Goal: Check status: Check status

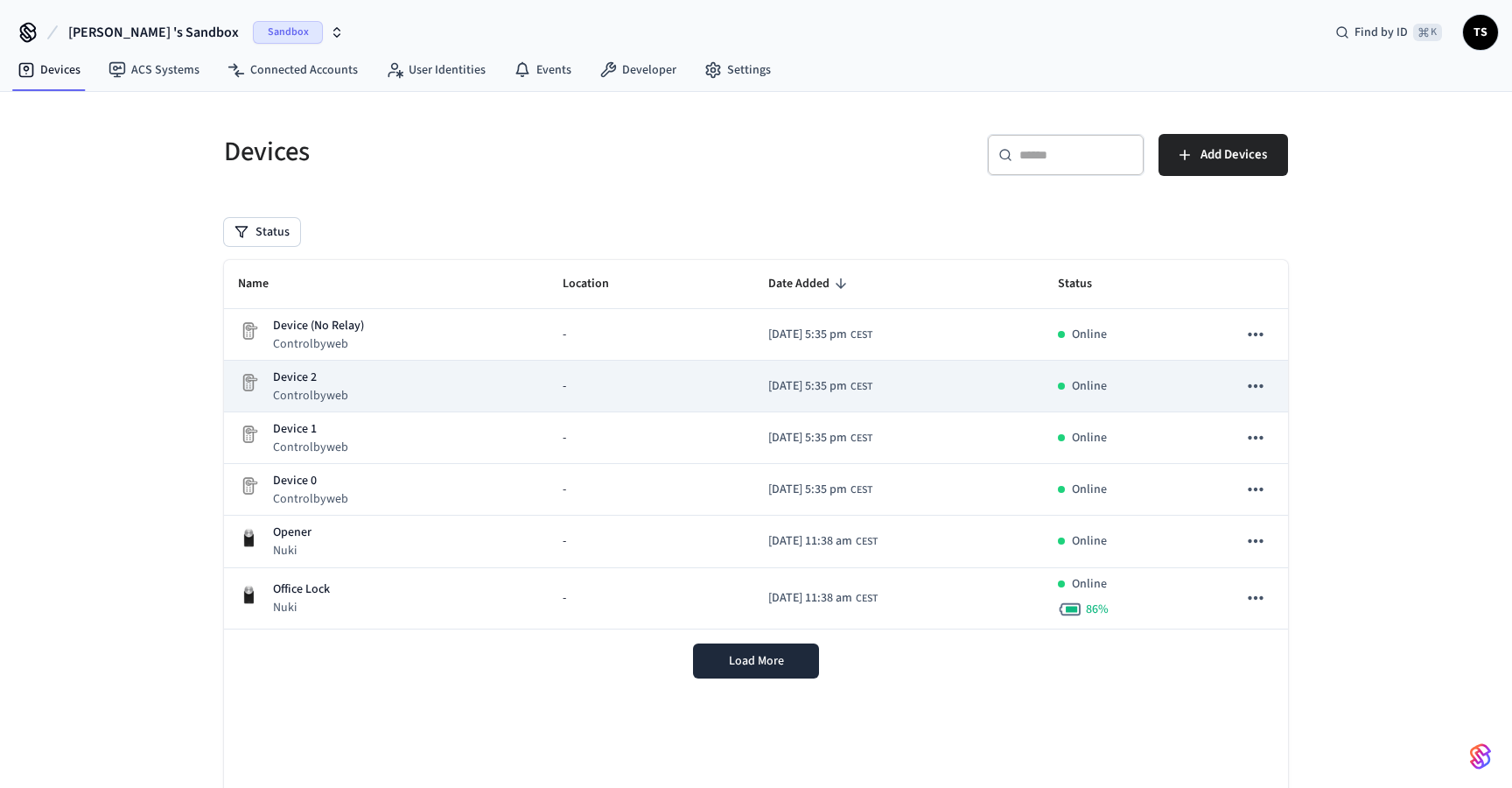
click at [1248, 384] on icon "sticky table" at bounding box center [1256, 386] width 23 height 23
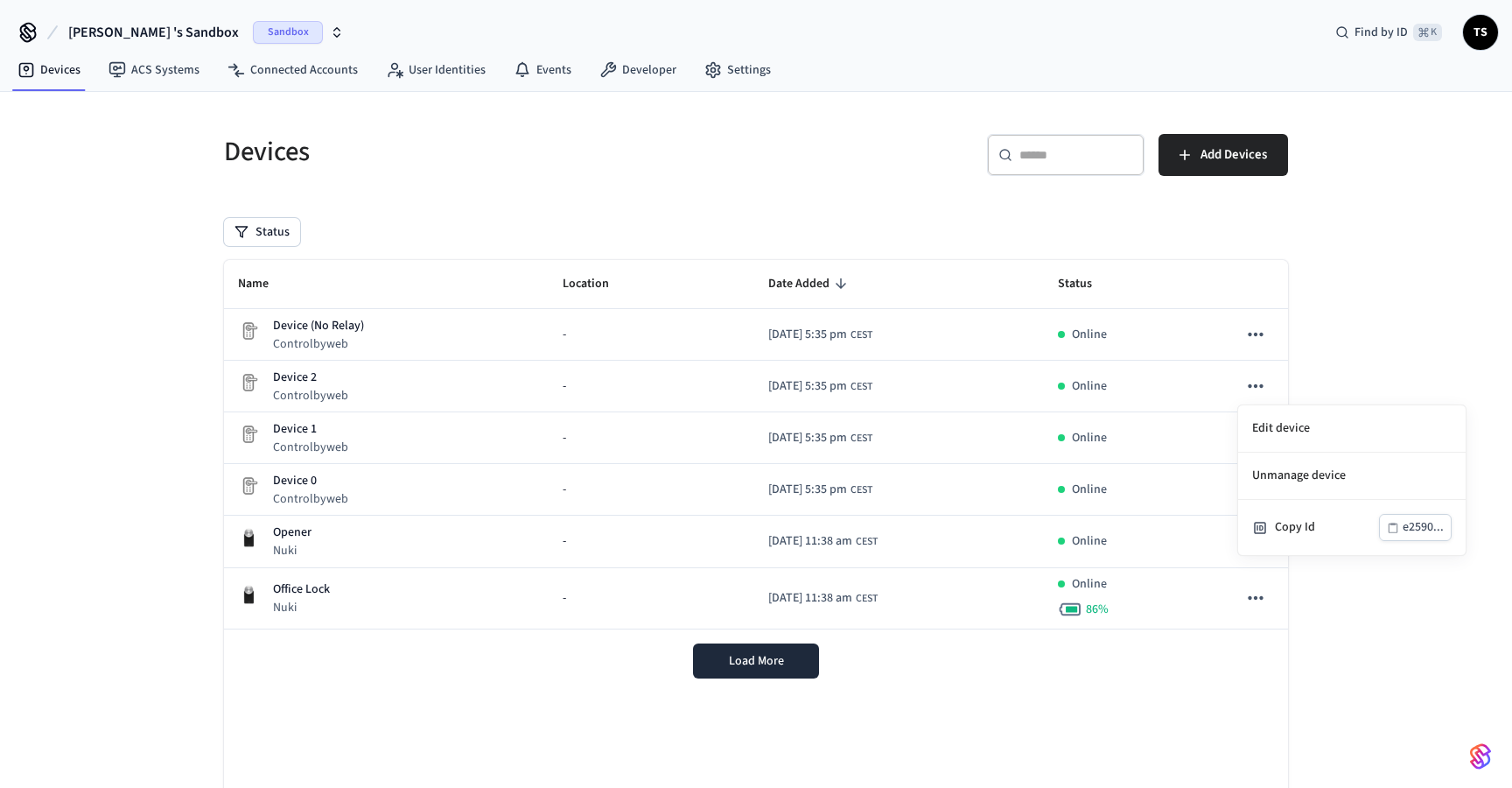
click at [272, 368] on div at bounding box center [756, 394] width 1512 height 788
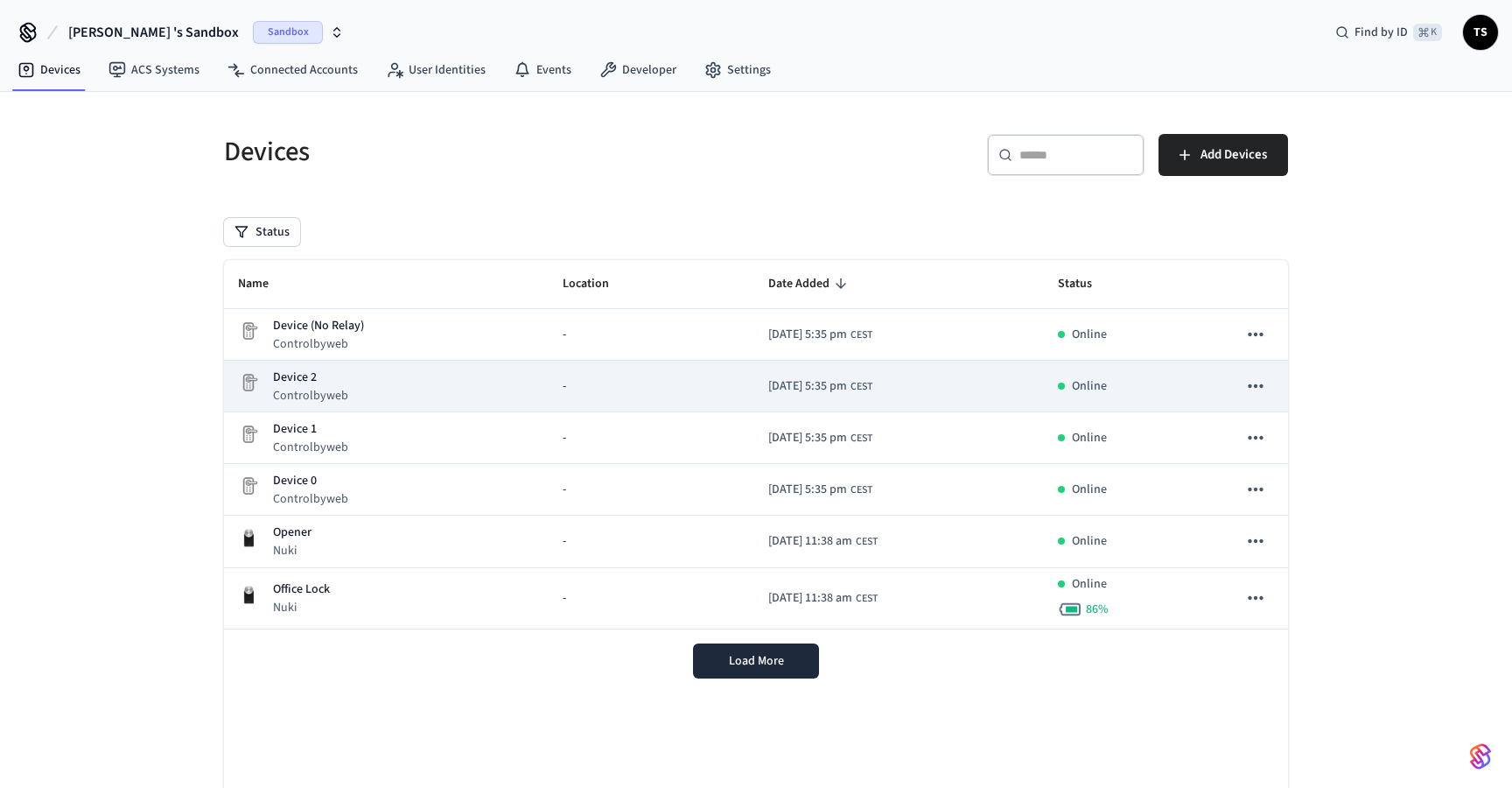
click at [274, 387] on p "Controlbyweb" at bounding box center [310, 396] width 75 height 18
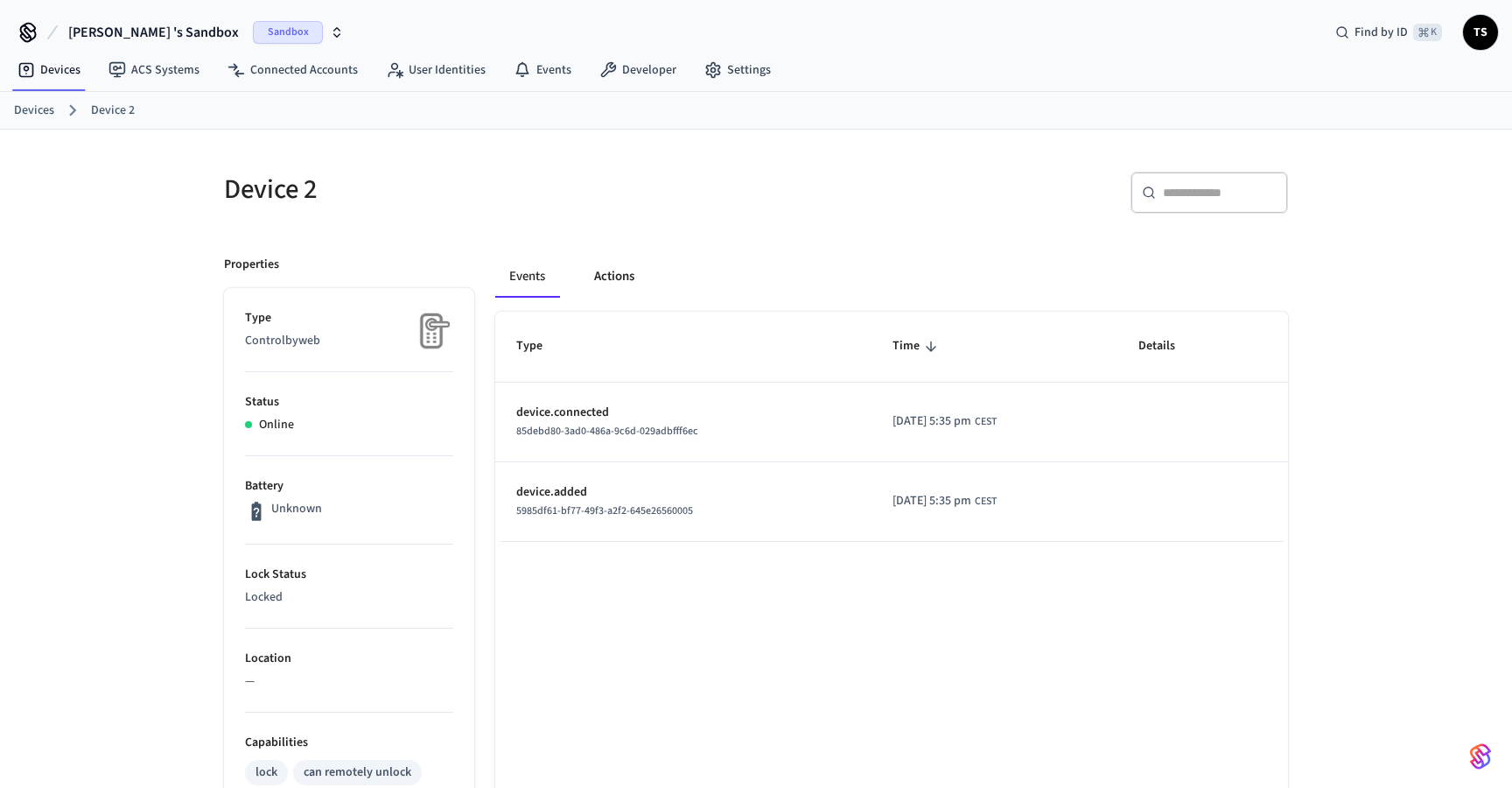
click at [603, 283] on button "Actions" at bounding box center [614, 276] width 68 height 42
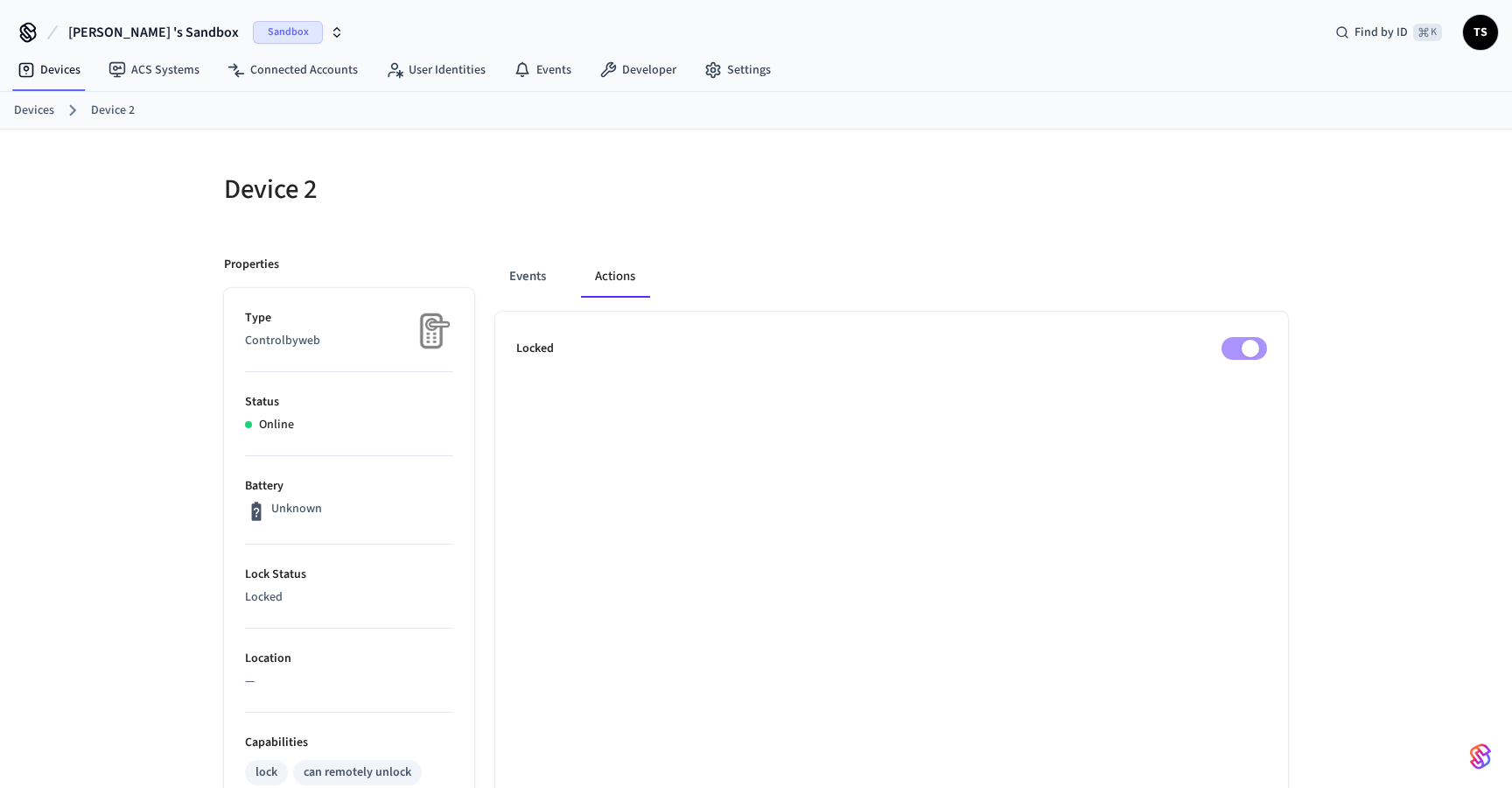
click at [495, 276] on div "Events Actions Locked" at bounding box center [881, 708] width 814 height 948
click at [513, 276] on button "Events" at bounding box center [528, 276] width 65 height 42
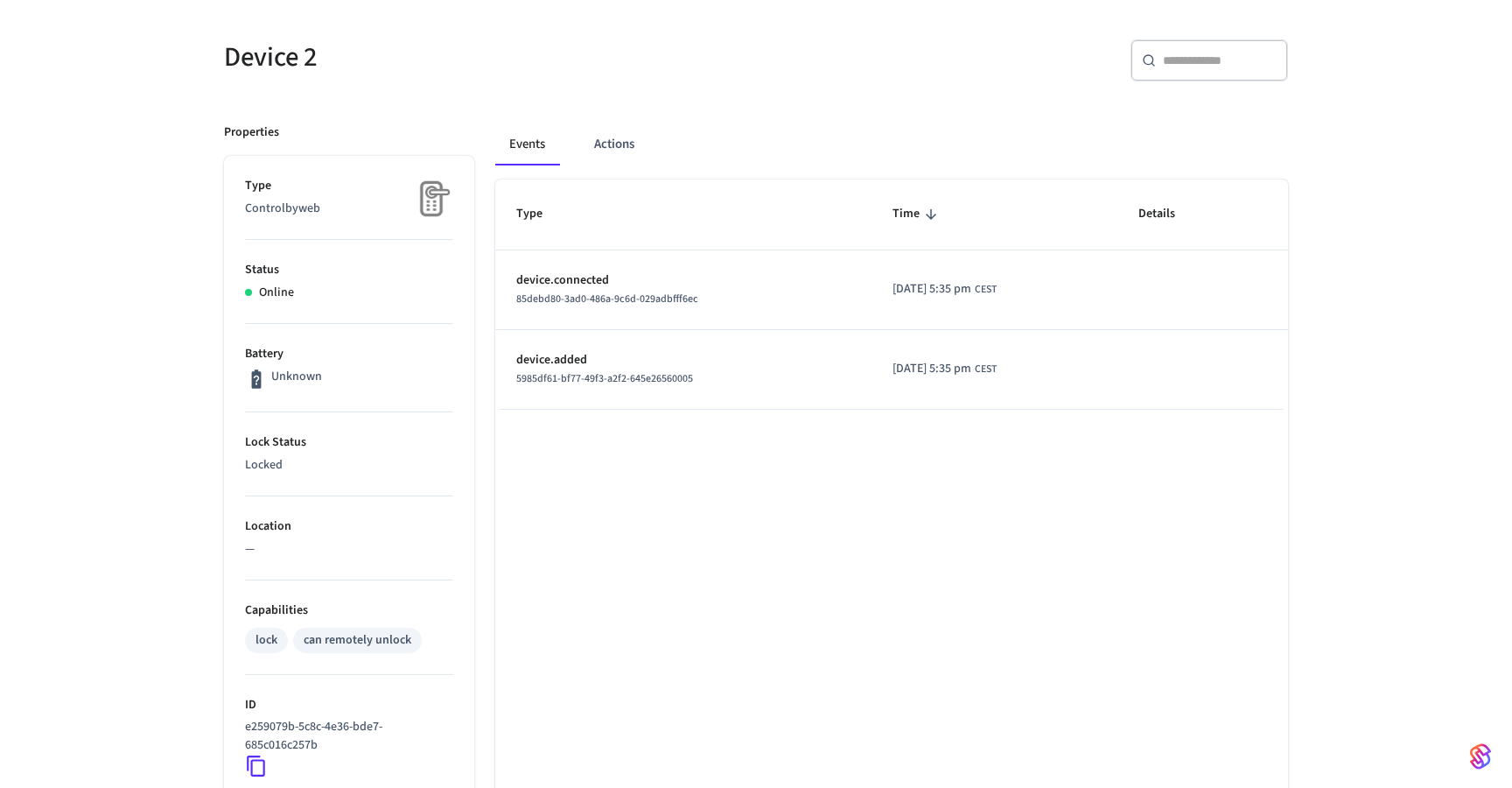
scroll to position [146, 0]
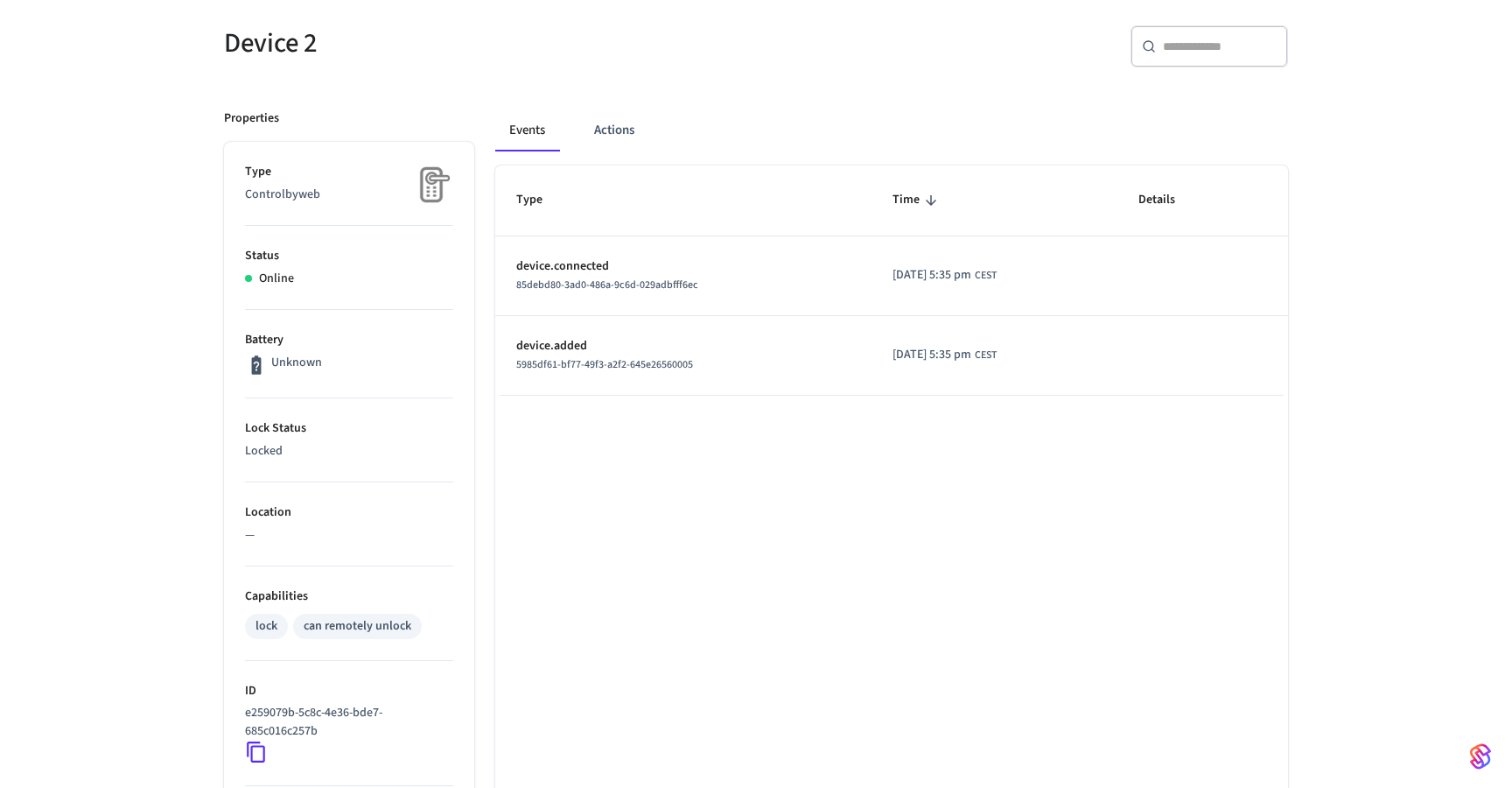
click at [361, 630] on div "can remotely unlock" at bounding box center [358, 626] width 108 height 19
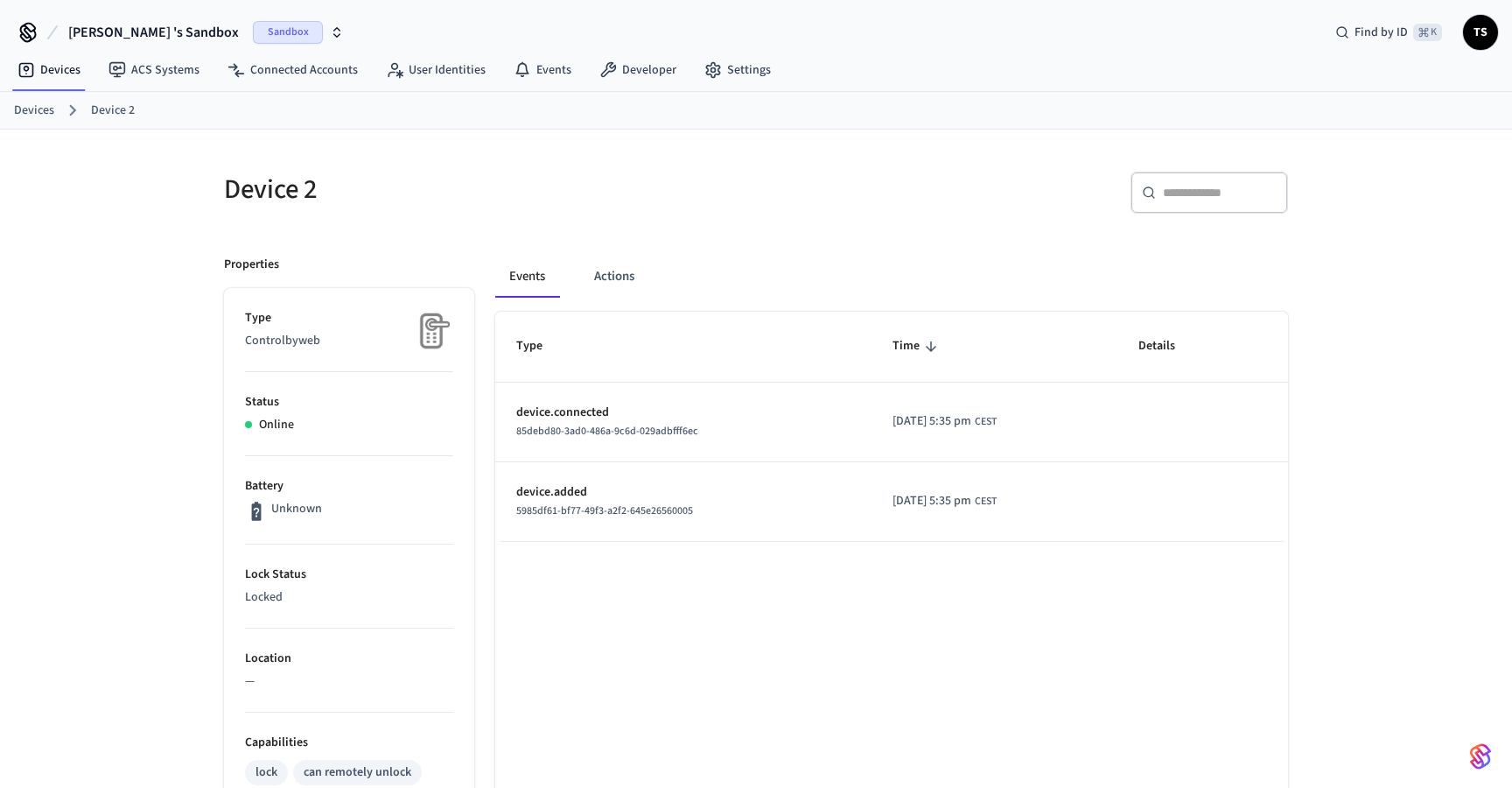
scroll to position [0, 0]
click at [229, 72] on icon at bounding box center [236, 70] width 18 height 18
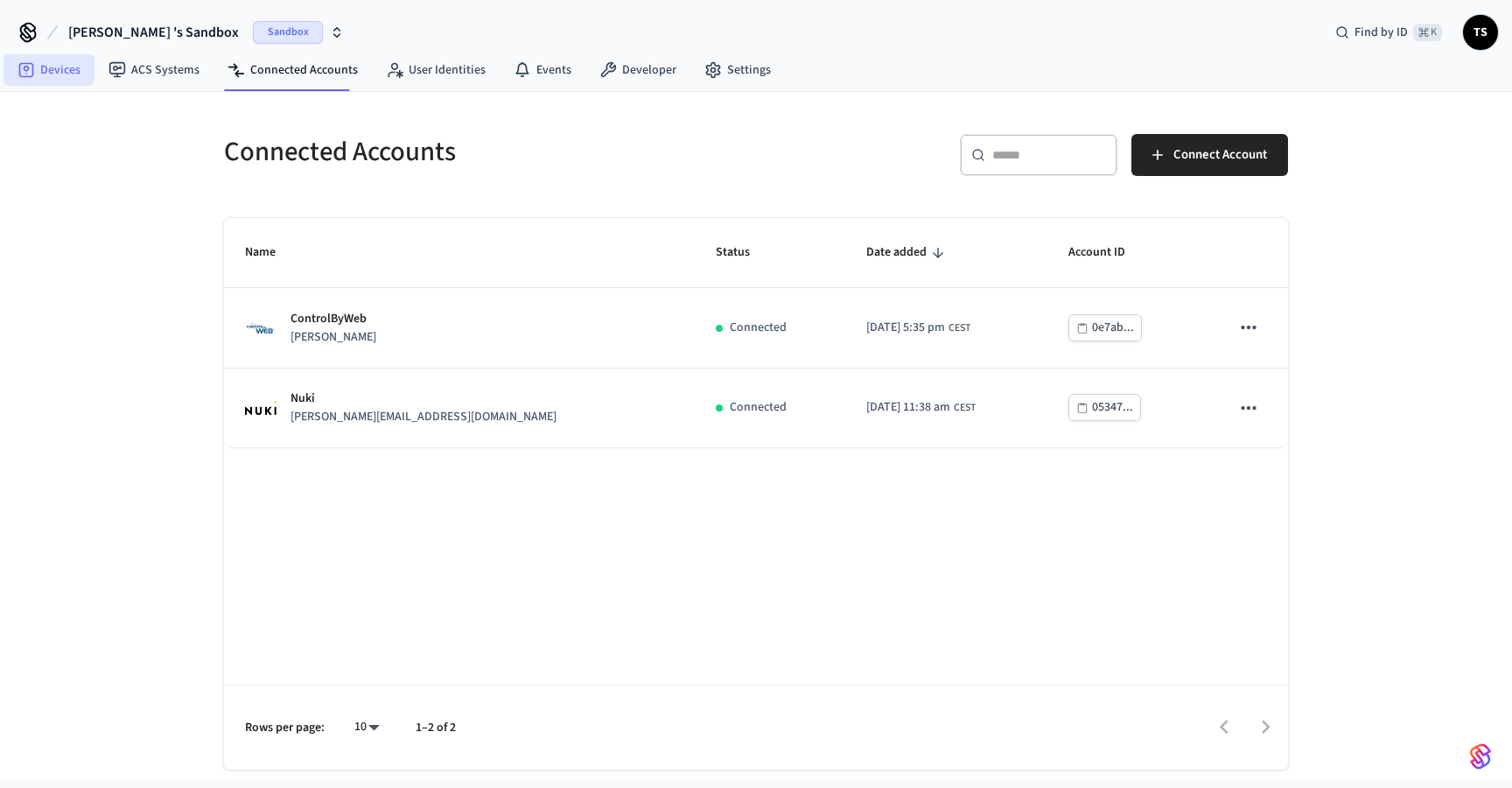
click at [64, 66] on link "Devices" at bounding box center [49, 70] width 91 height 32
